Goal: Task Accomplishment & Management: Manage account settings

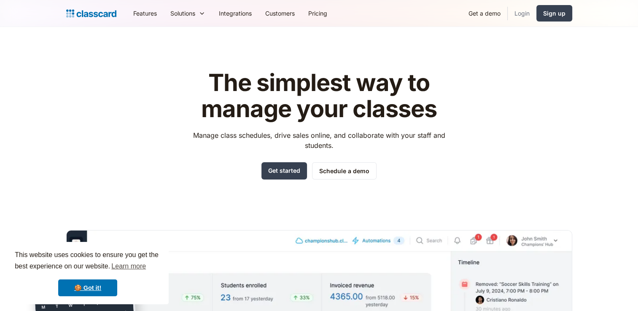
click at [520, 19] on link "Login" at bounding box center [522, 13] width 29 height 19
